Goal: Task Accomplishment & Management: Use online tool/utility

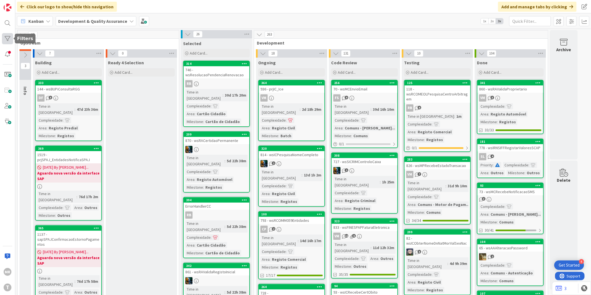
click at [8, 39] on div at bounding box center [7, 38] width 11 height 11
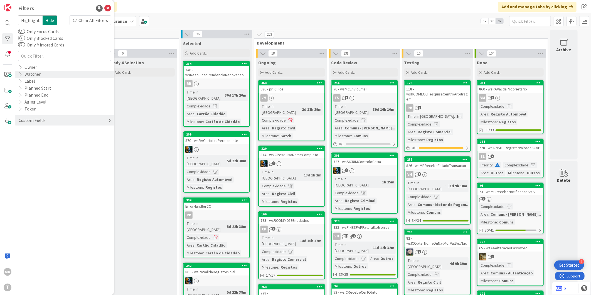
click at [21, 72] on icon at bounding box center [21, 74] width 4 height 5
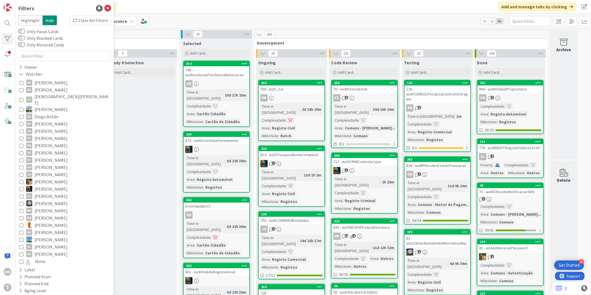
click at [49, 135] on span "[PERSON_NAME]" at bounding box center [51, 138] width 33 height 7
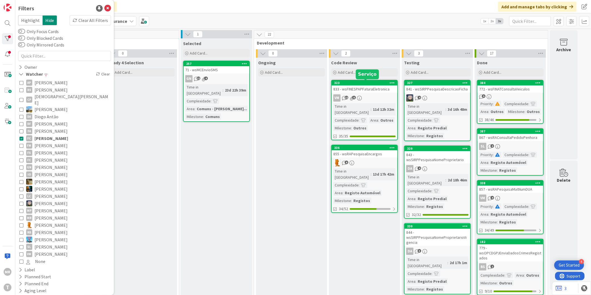
click at [347, 83] on div "323" at bounding box center [365, 83] width 63 height 4
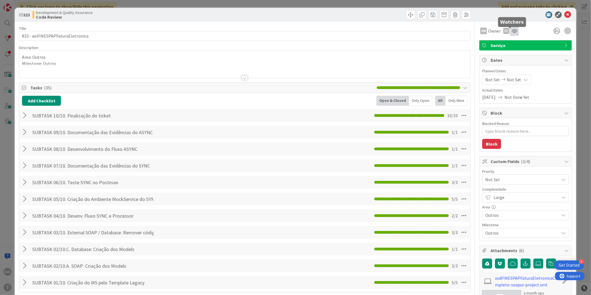
click at [512, 31] on icon at bounding box center [515, 31] width 6 height 4
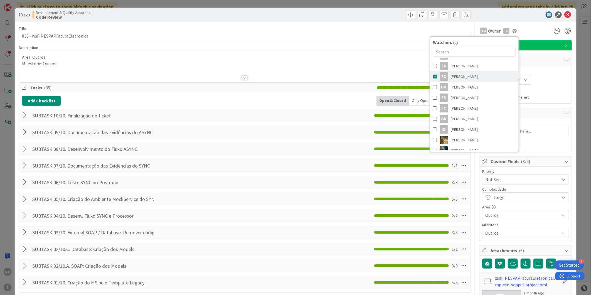
scroll to position [93, 0]
click at [457, 84] on span "[PERSON_NAME]" at bounding box center [464, 83] width 27 height 8
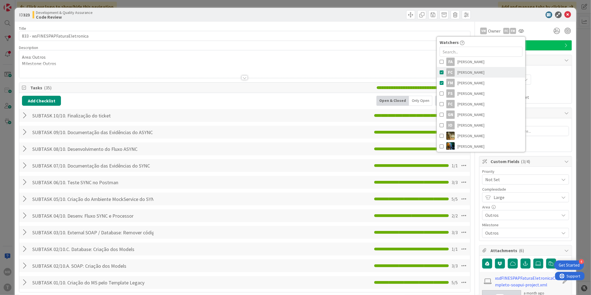
click at [458, 73] on span "[PERSON_NAME]" at bounding box center [471, 72] width 27 height 8
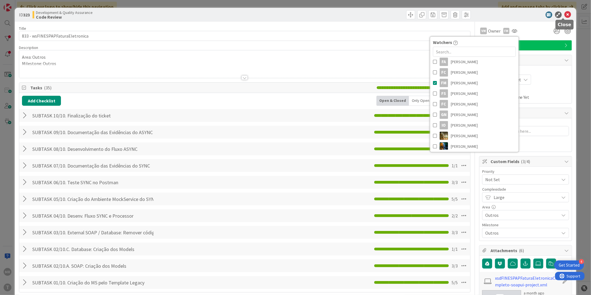
click at [565, 14] on icon at bounding box center [568, 14] width 7 height 7
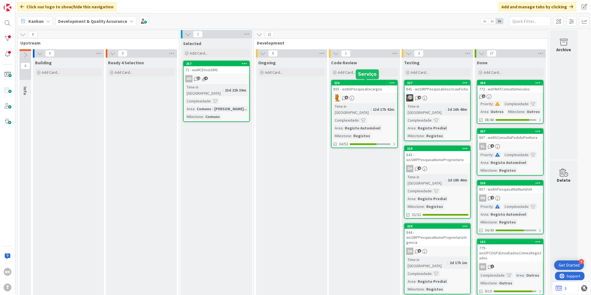
click at [376, 84] on div "336" at bounding box center [365, 83] width 63 height 4
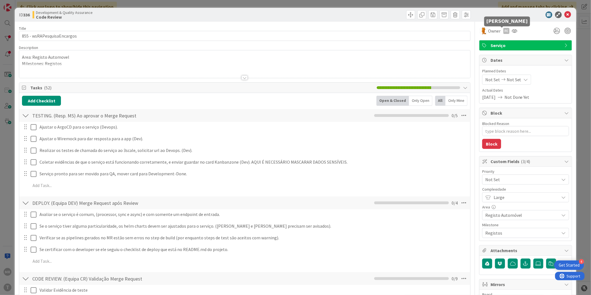
click at [503, 32] on div "FC" at bounding box center [506, 31] width 6 height 6
click at [512, 31] on icon at bounding box center [515, 31] width 6 height 4
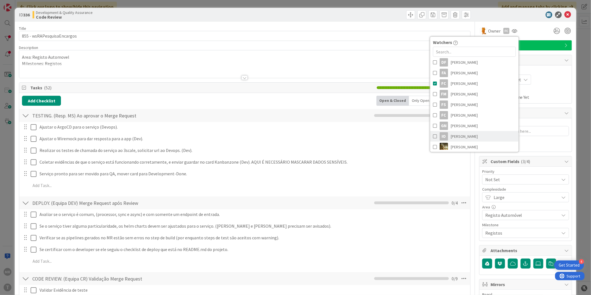
scroll to position [93, 0]
click at [457, 79] on span "[PERSON_NAME]" at bounding box center [464, 83] width 27 height 8
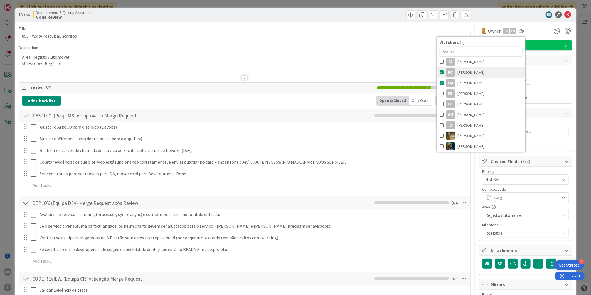
click at [458, 72] on span "[PERSON_NAME]" at bounding box center [471, 72] width 27 height 8
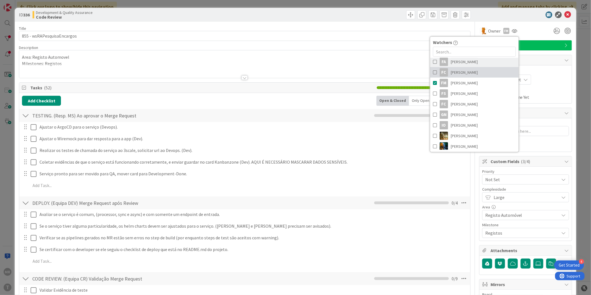
type textarea "x"
click at [566, 13] on icon at bounding box center [568, 14] width 7 height 7
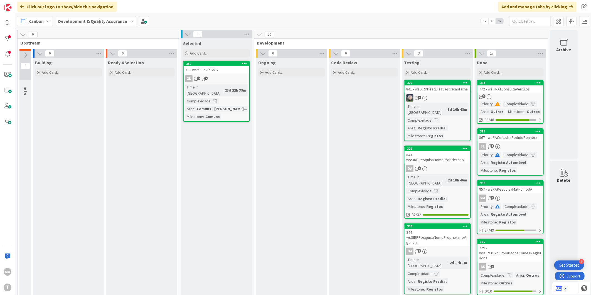
drag, startPoint x: 359, startPoint y: 175, endPoint x: 278, endPoint y: 154, distance: 83.9
click at [6, 36] on div at bounding box center [7, 38] width 11 height 11
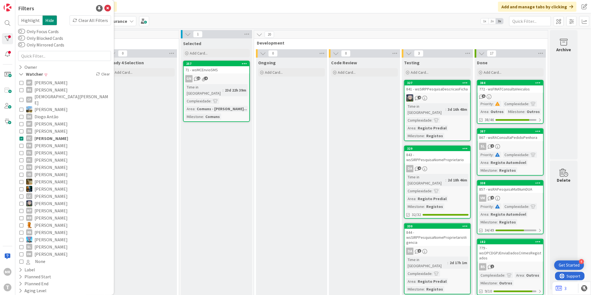
click at [56, 135] on span "[PERSON_NAME]" at bounding box center [52, 138] width 34 height 7
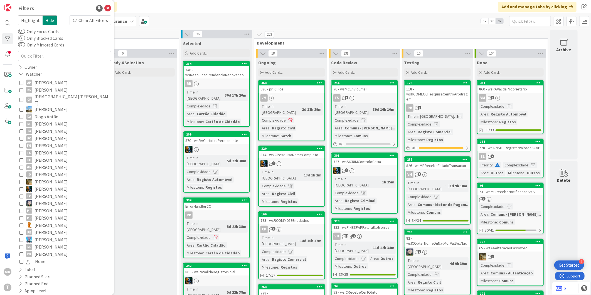
click at [53, 142] on span "[PERSON_NAME]" at bounding box center [51, 145] width 33 height 7
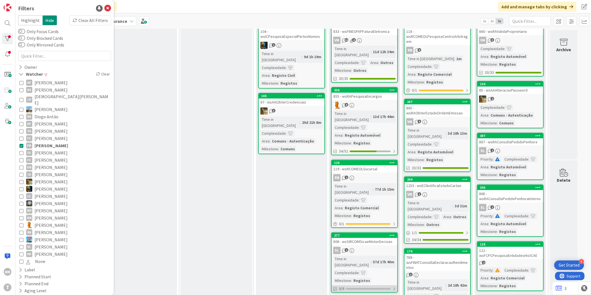
scroll to position [31, 0]
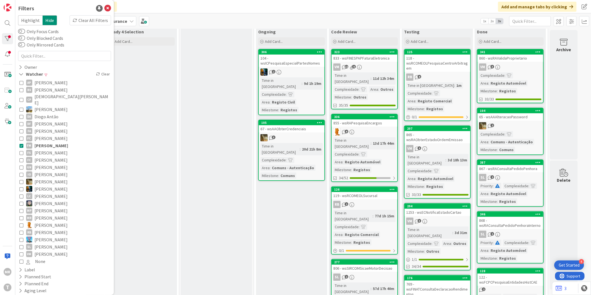
click at [46, 127] on span "[PERSON_NAME]" at bounding box center [51, 130] width 33 height 7
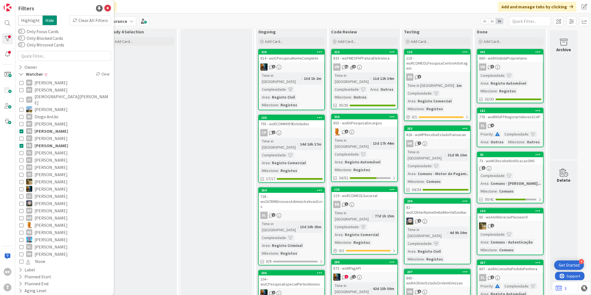
click at [46, 142] on span "[PERSON_NAME]" at bounding box center [52, 145] width 34 height 7
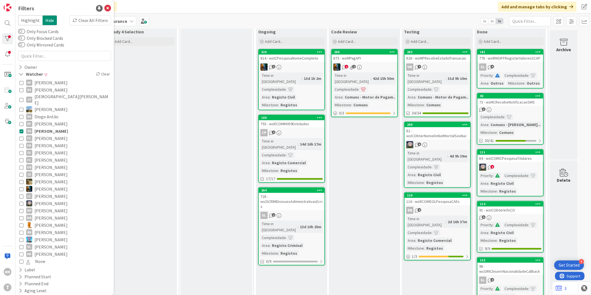
click at [37, 127] on span "[PERSON_NAME]" at bounding box center [52, 130] width 34 height 7
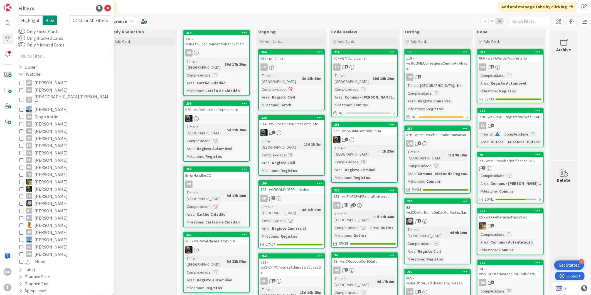
click at [43, 113] on span "Diogo Antão" at bounding box center [47, 116] width 24 height 7
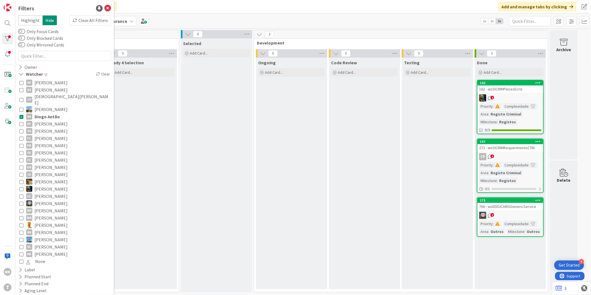
scroll to position [0, 0]
click at [43, 113] on span "Diogo Antão" at bounding box center [47, 116] width 25 height 7
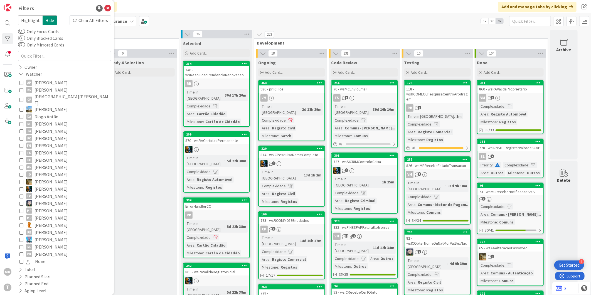
click at [48, 96] on span "[DEMOGRAPHIC_DATA][PERSON_NAME]" at bounding box center [72, 100] width 75 height 12
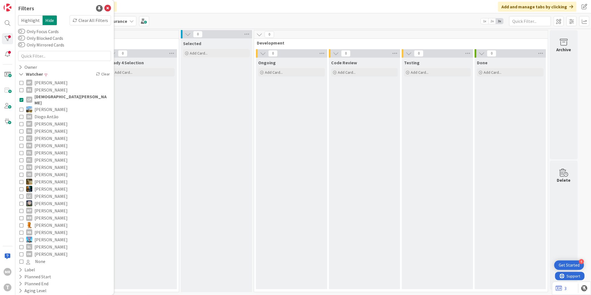
click at [48, 96] on span "[DEMOGRAPHIC_DATA][PERSON_NAME]" at bounding box center [72, 100] width 75 height 12
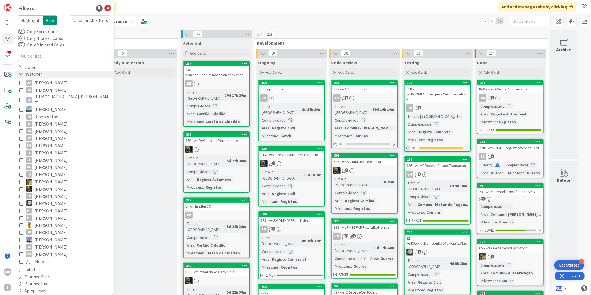
click at [19, 73] on icon at bounding box center [21, 74] width 5 height 5
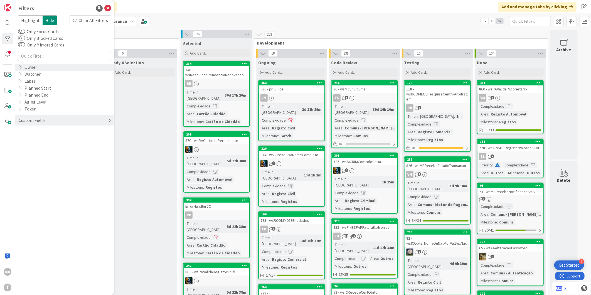
click at [19, 67] on icon at bounding box center [21, 67] width 4 height 5
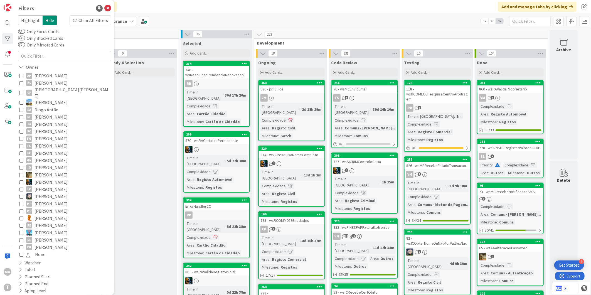
click at [48, 99] on span "[PERSON_NAME]" at bounding box center [51, 102] width 33 height 7
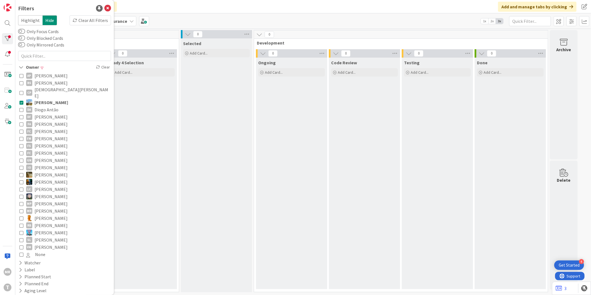
click at [48, 99] on span "[PERSON_NAME]" at bounding box center [52, 102] width 34 height 7
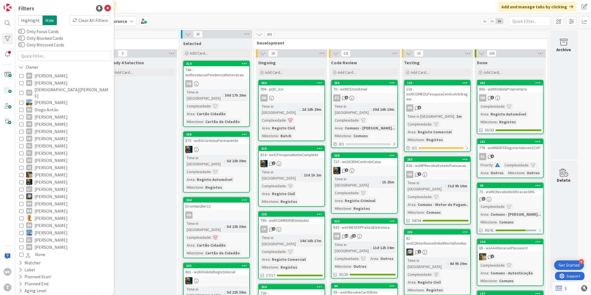
click at [48, 106] on span "Diogo Antão" at bounding box center [47, 109] width 24 height 7
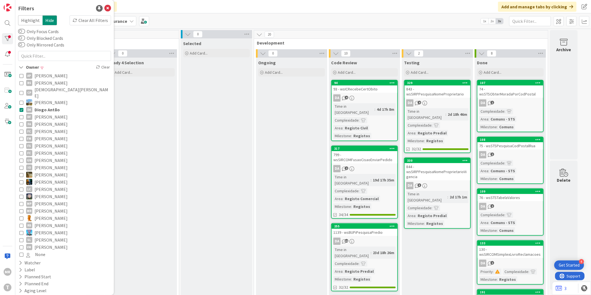
click at [48, 106] on span "Diogo Antão" at bounding box center [47, 109] width 25 height 7
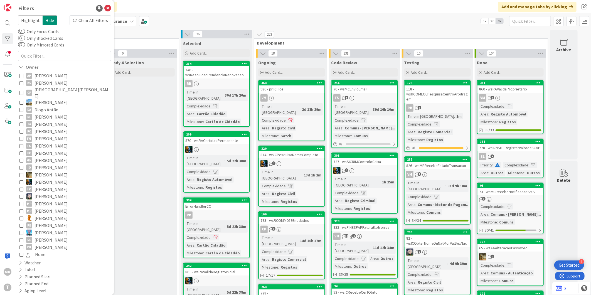
click at [50, 121] on span "[PERSON_NAME]" at bounding box center [51, 124] width 33 height 7
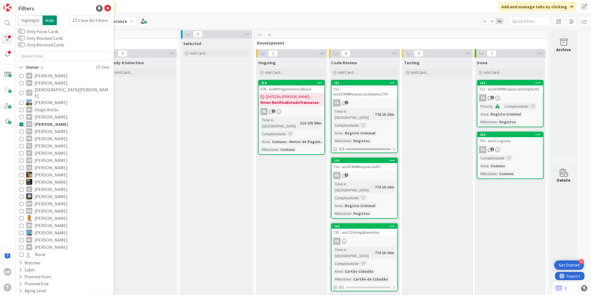
click at [50, 121] on span "[PERSON_NAME]" at bounding box center [52, 124] width 34 height 7
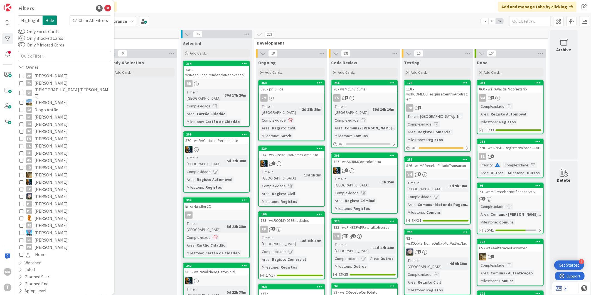
click at [44, 157] on span "[PERSON_NAME]" at bounding box center [51, 160] width 33 height 7
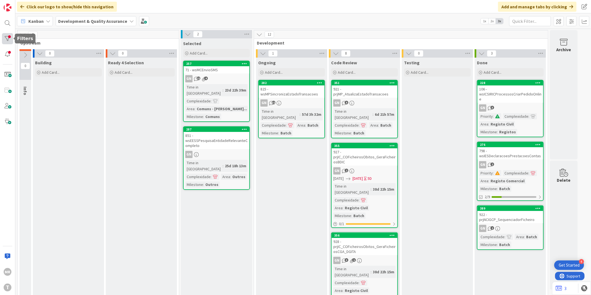
click at [7, 38] on div at bounding box center [7, 38] width 11 height 11
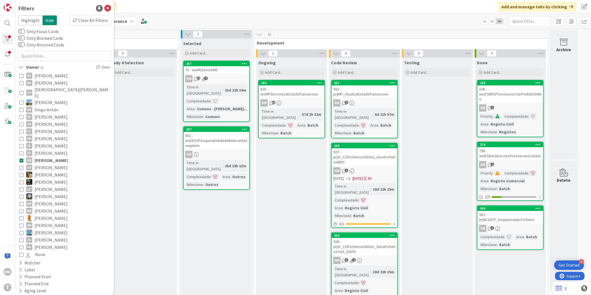
click at [46, 157] on span "[PERSON_NAME]" at bounding box center [52, 160] width 34 height 7
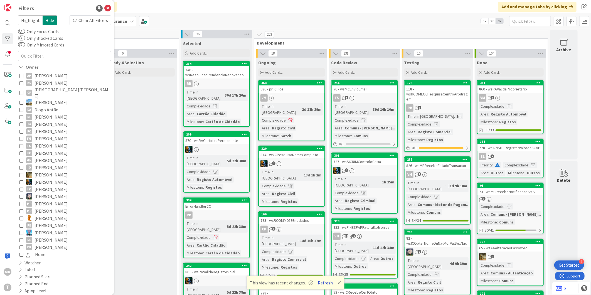
click at [329, 281] on button "Refresh" at bounding box center [325, 282] width 19 height 7
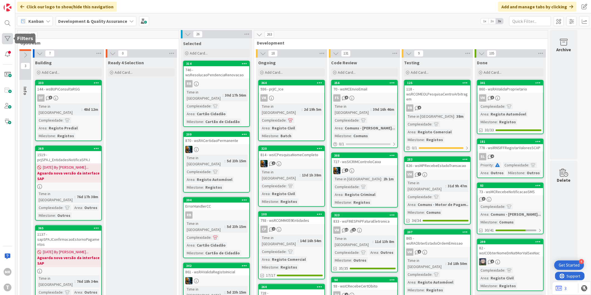
click at [12, 40] on div at bounding box center [7, 38] width 11 height 11
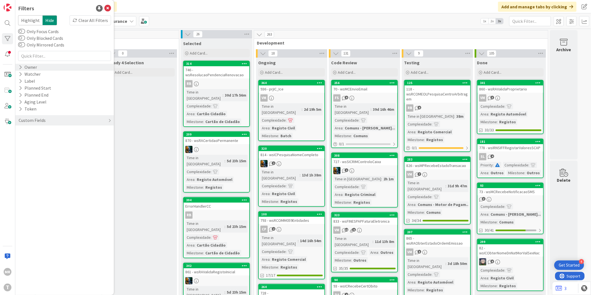
click at [19, 68] on icon at bounding box center [21, 67] width 4 height 5
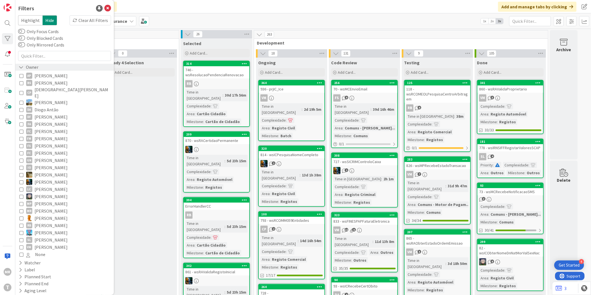
click at [19, 67] on icon at bounding box center [21, 67] width 5 height 5
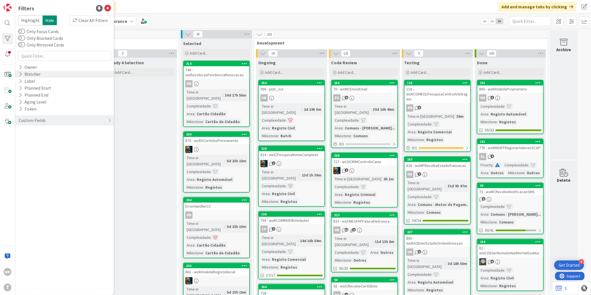
click at [16, 74] on div "Watcher" at bounding box center [64, 74] width 99 height 7
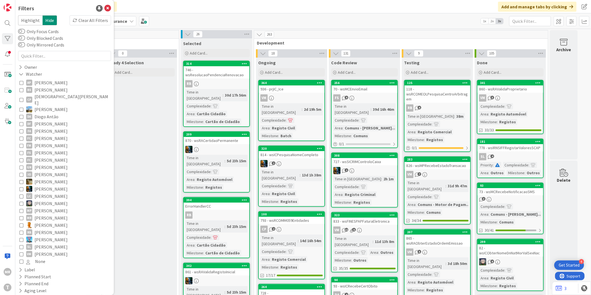
click at [55, 127] on span "[PERSON_NAME]" at bounding box center [51, 130] width 33 height 7
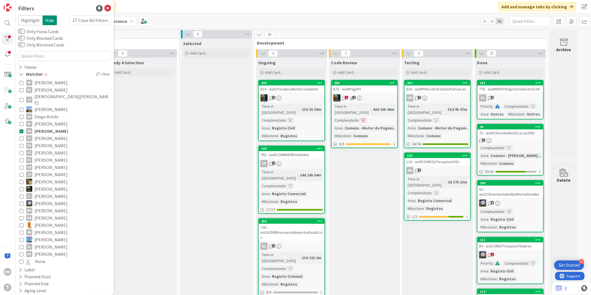
click at [48, 142] on span "[PERSON_NAME]" at bounding box center [51, 145] width 33 height 7
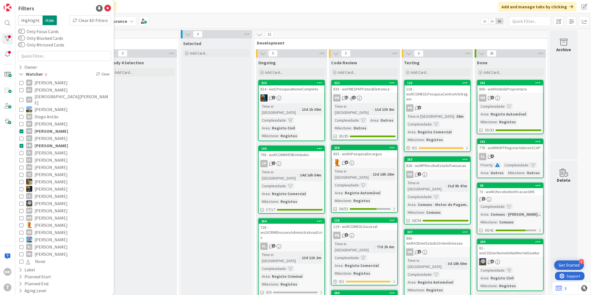
click at [52, 127] on span "[PERSON_NAME]" at bounding box center [52, 130] width 34 height 7
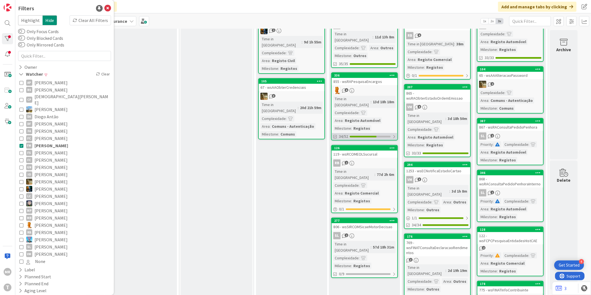
scroll to position [62, 0]
